Goal: Check status: Check status

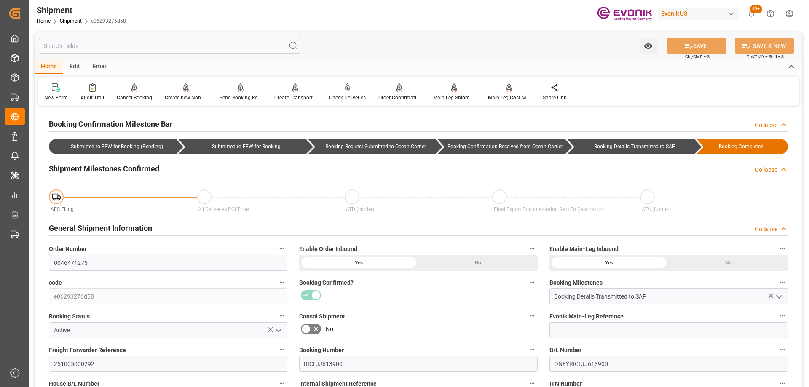
click at [387, 296] on div at bounding box center [418, 295] width 239 height 13
